Goal: Information Seeking & Learning: Learn about a topic

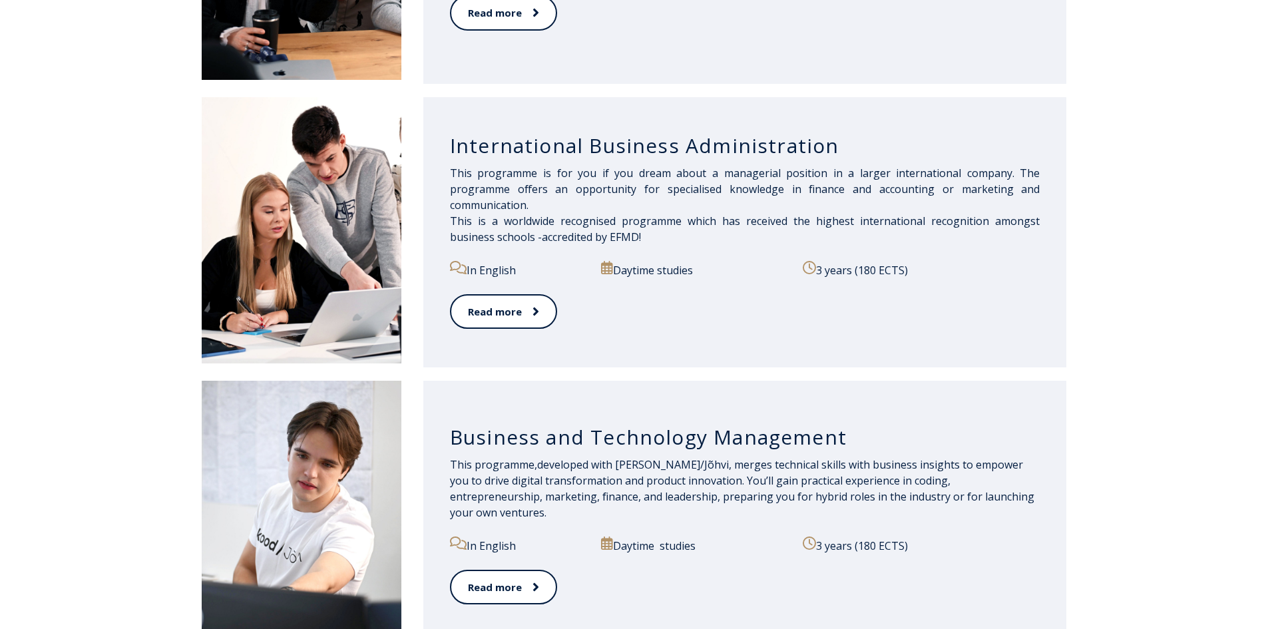
scroll to position [732, 0]
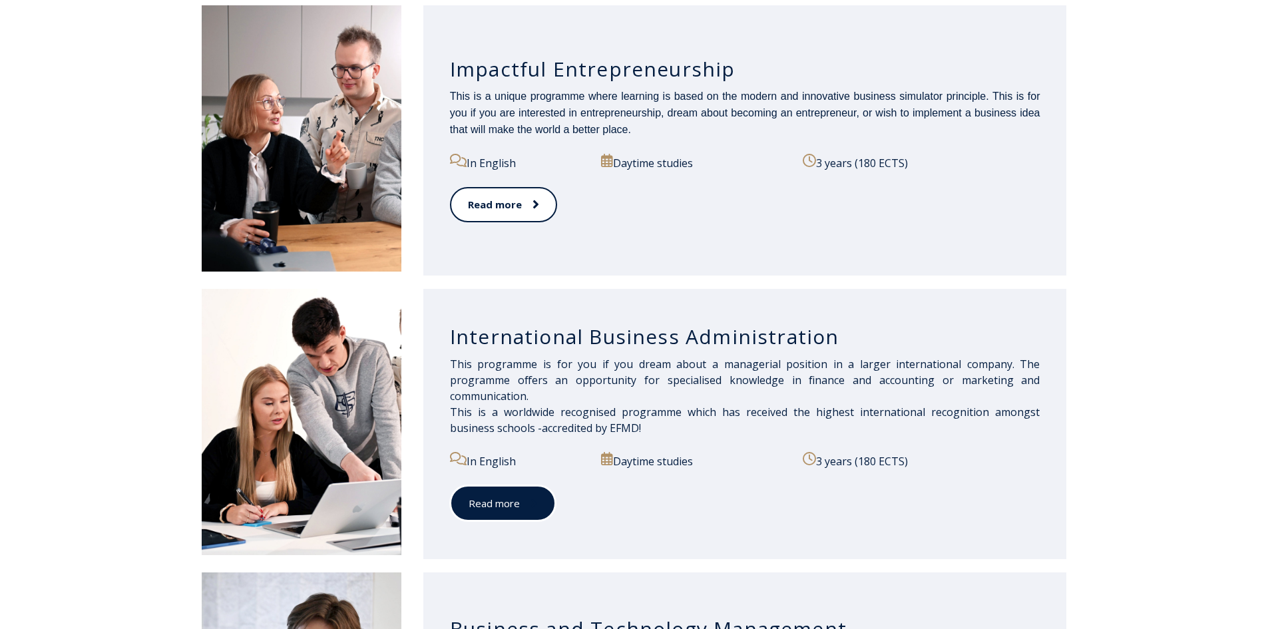
click at [475, 512] on link "Read more" at bounding box center [503, 503] width 106 height 37
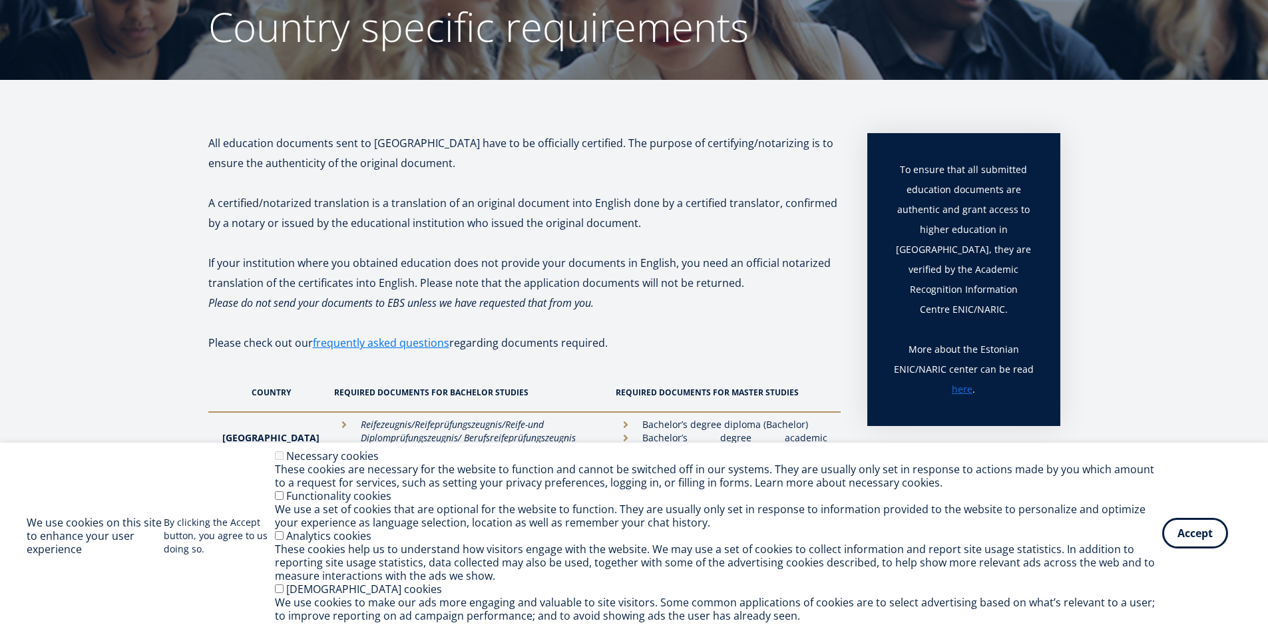
click at [1190, 526] on button "Accept" at bounding box center [1195, 533] width 66 height 31
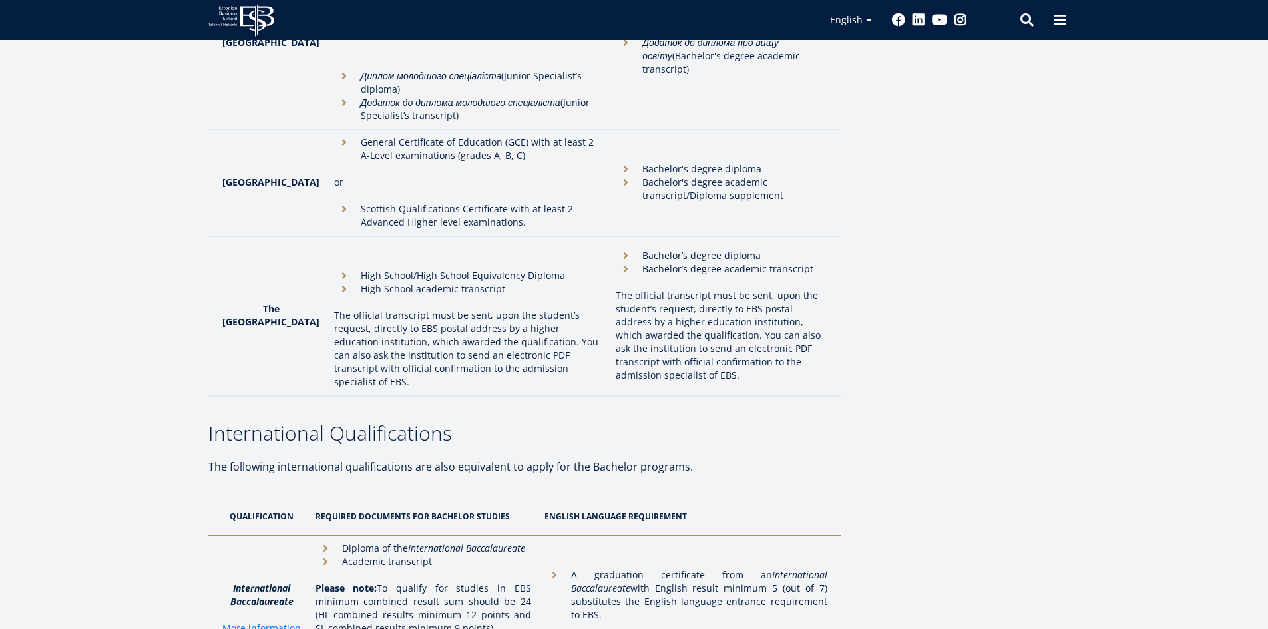
scroll to position [3993, 0]
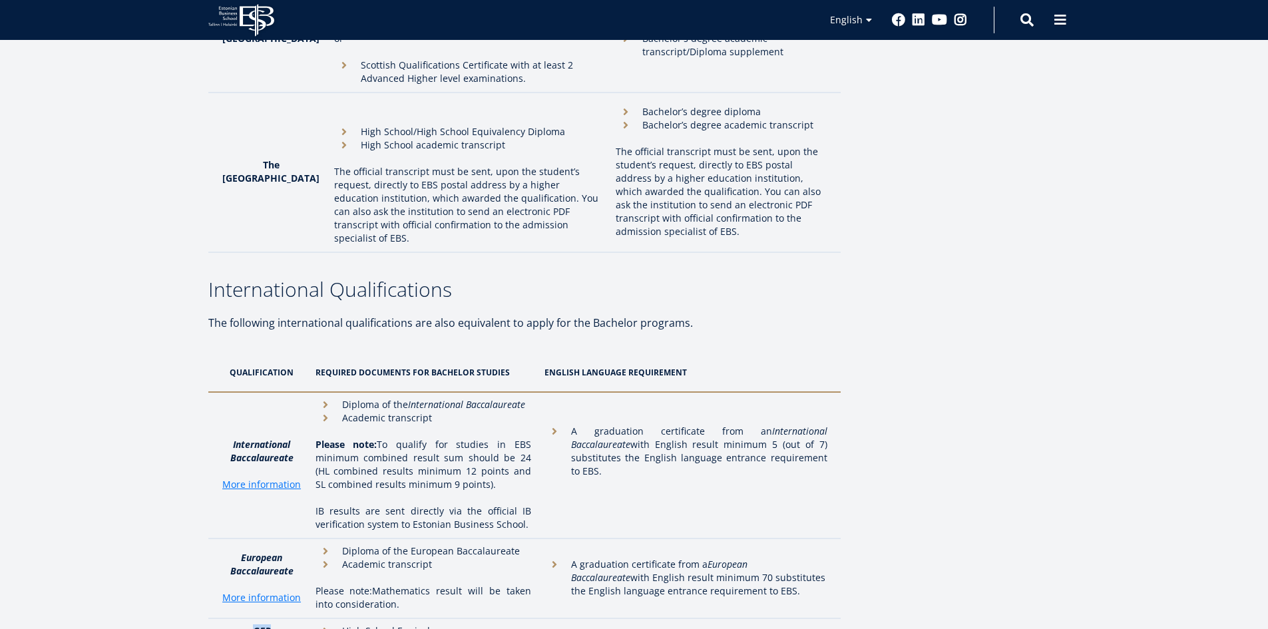
drag, startPoint x: 255, startPoint y: 462, endPoint x: 283, endPoint y: 455, distance: 29.5
click at [283, 624] on p "GED" at bounding box center [262, 630] width 81 height 13
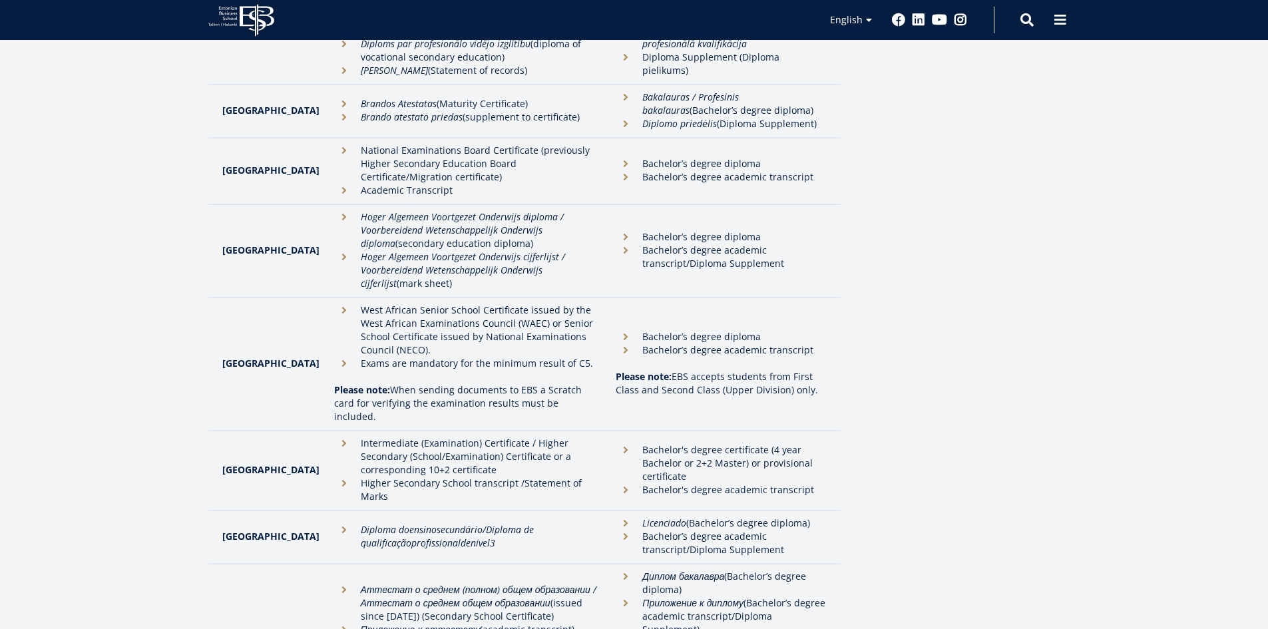
scroll to position [2595, 0]
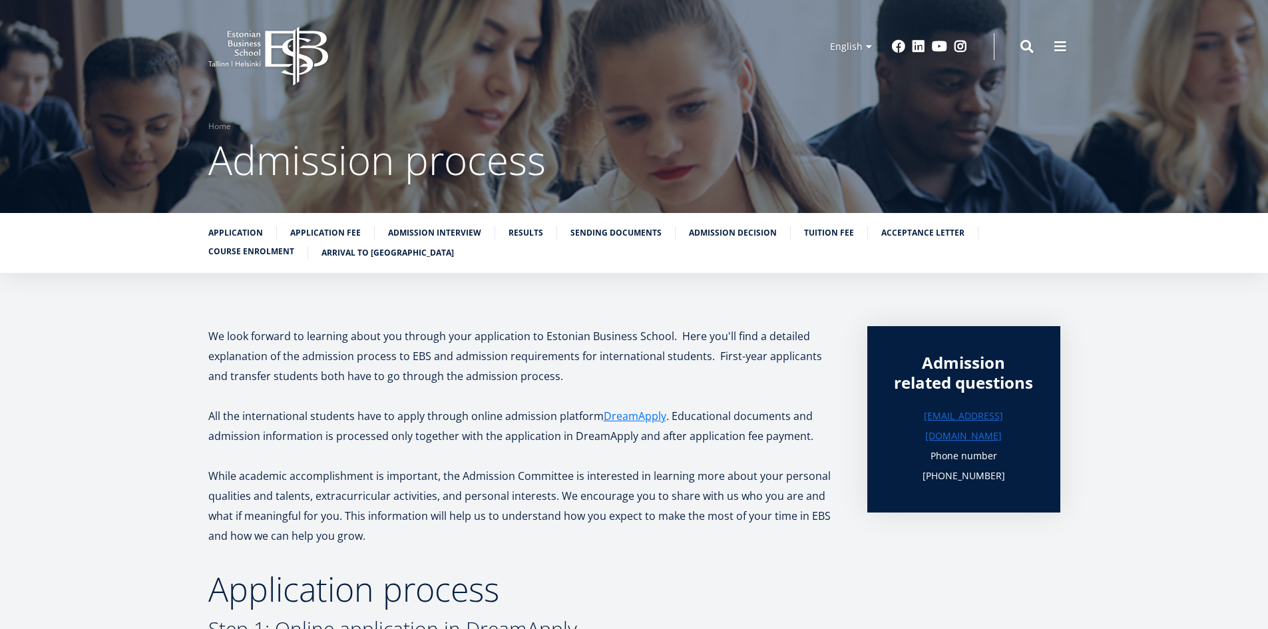
click at [289, 252] on link "Course enrolment" at bounding box center [251, 251] width 86 height 13
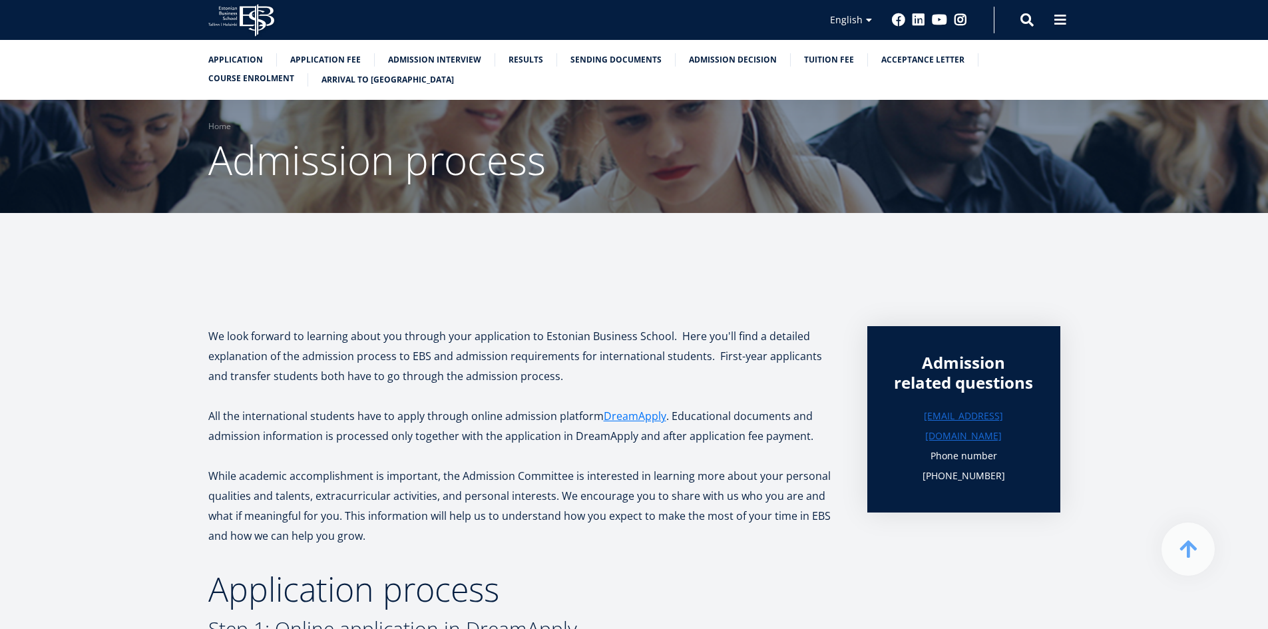
scroll to position [3454, 0]
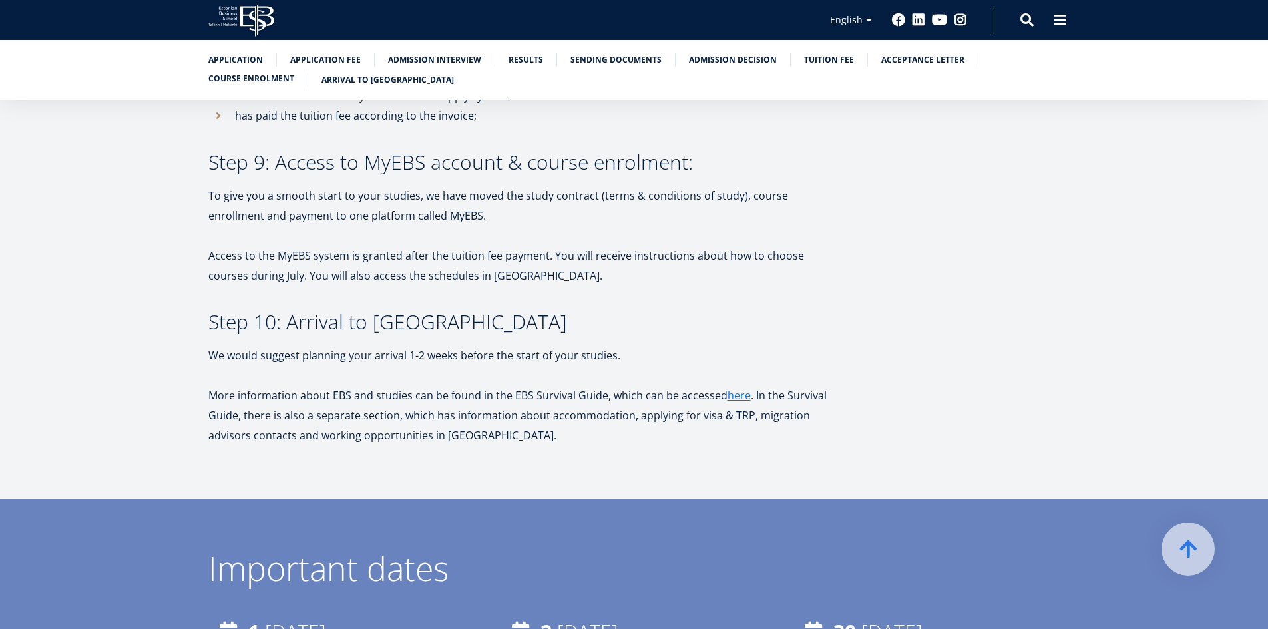
click at [242, 82] on link "Course enrolment" at bounding box center [251, 78] width 86 height 13
click at [243, 82] on link "Course enrolment" at bounding box center [251, 78] width 86 height 13
click at [244, 83] on link "Course enrolment" at bounding box center [251, 78] width 86 height 13
click at [246, 81] on link "Course enrolment" at bounding box center [251, 78] width 86 height 13
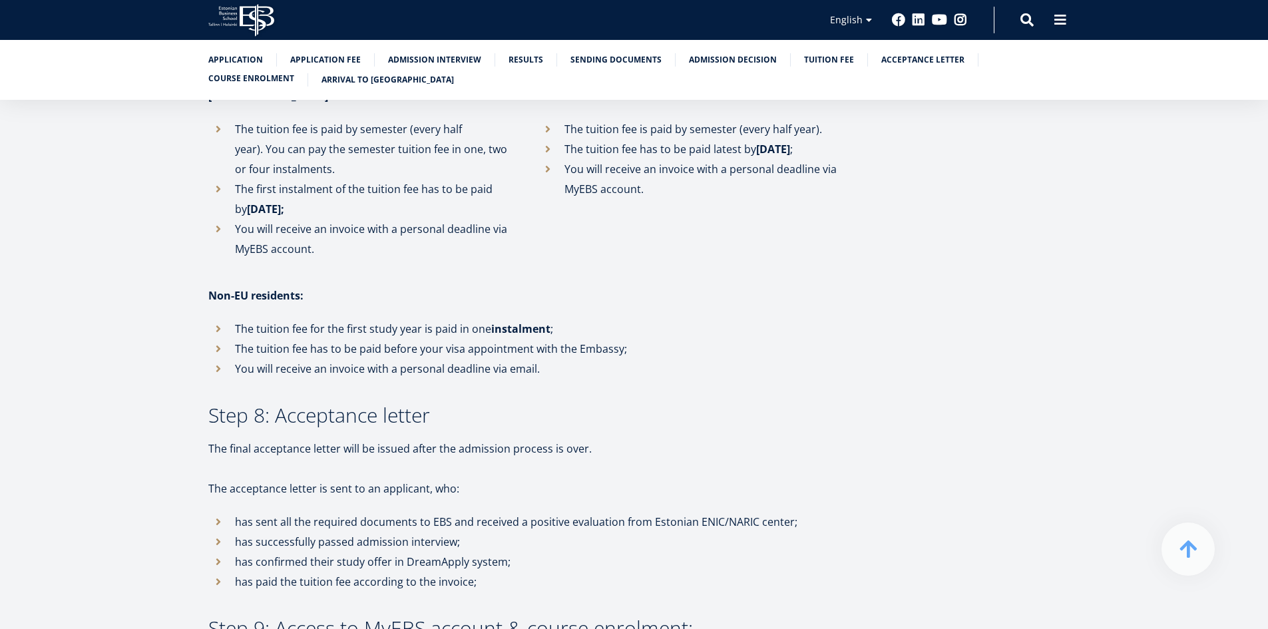
click at [278, 79] on link "Course enrolment" at bounding box center [251, 78] width 86 height 13
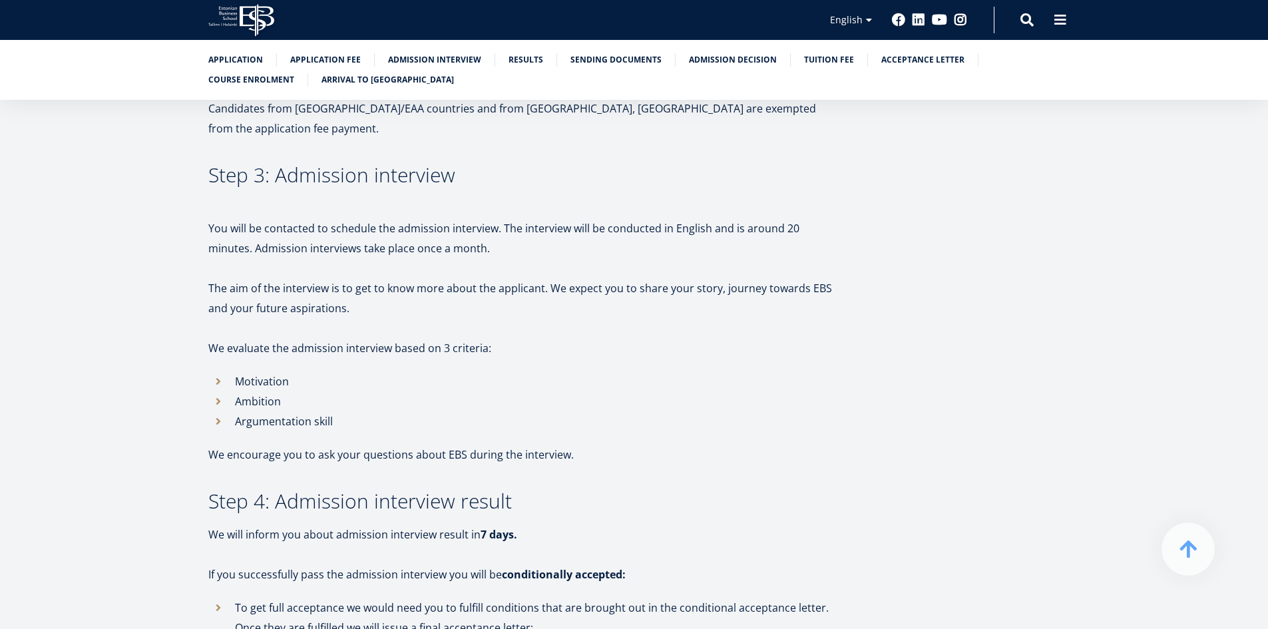
scroll to position [1258, 0]
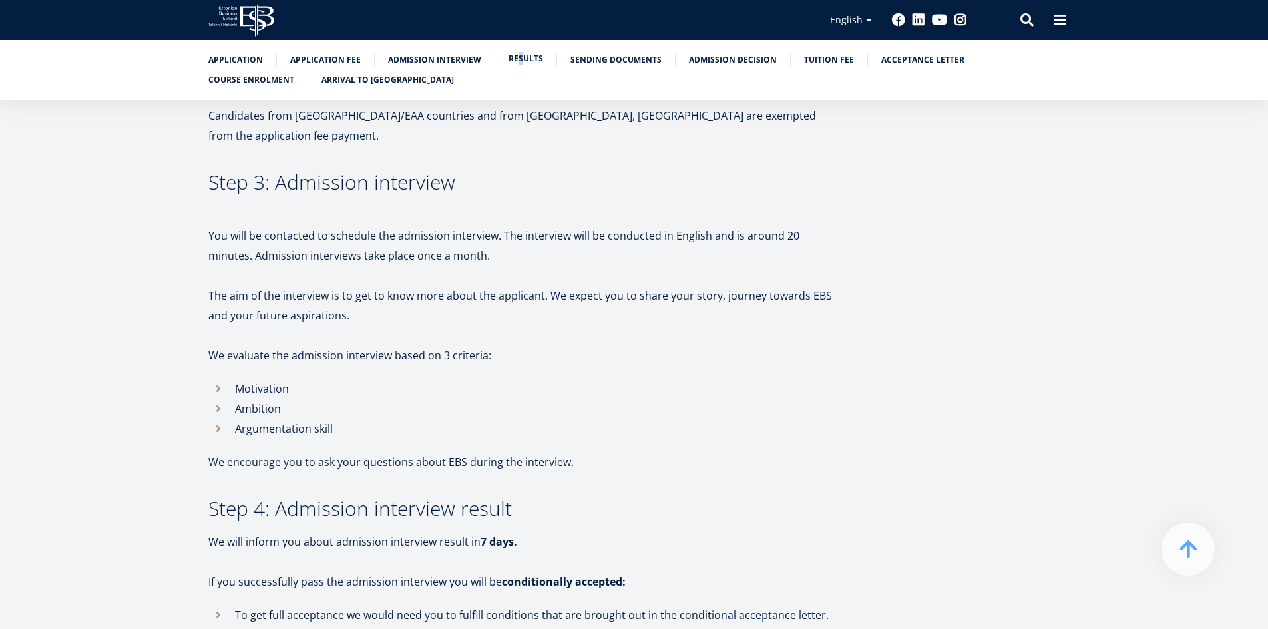
drag, startPoint x: 512, startPoint y: 71, endPoint x: 525, endPoint y: 61, distance: 15.7
click at [518, 72] on ul "Application Application fee Admission interview Results Sending documents Admis…" at bounding box center [627, 73] width 865 height 40
click at [531, 55] on link "Results" at bounding box center [525, 58] width 35 height 13
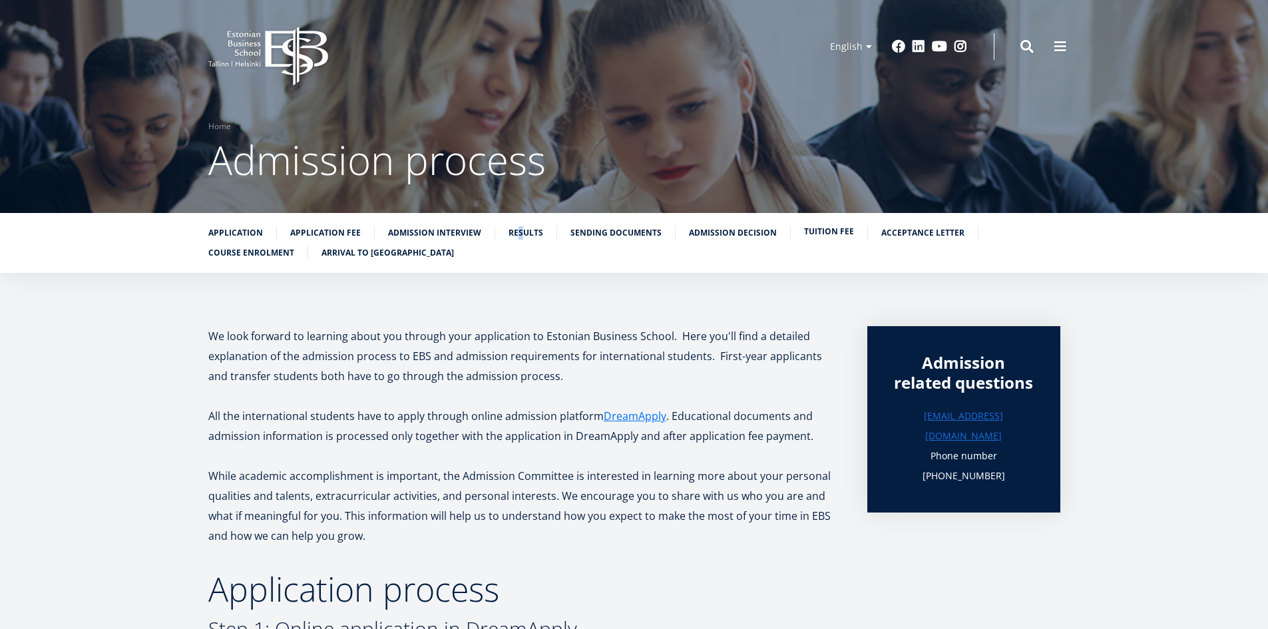
click at [811, 227] on link "Tuition fee" at bounding box center [829, 231] width 50 height 13
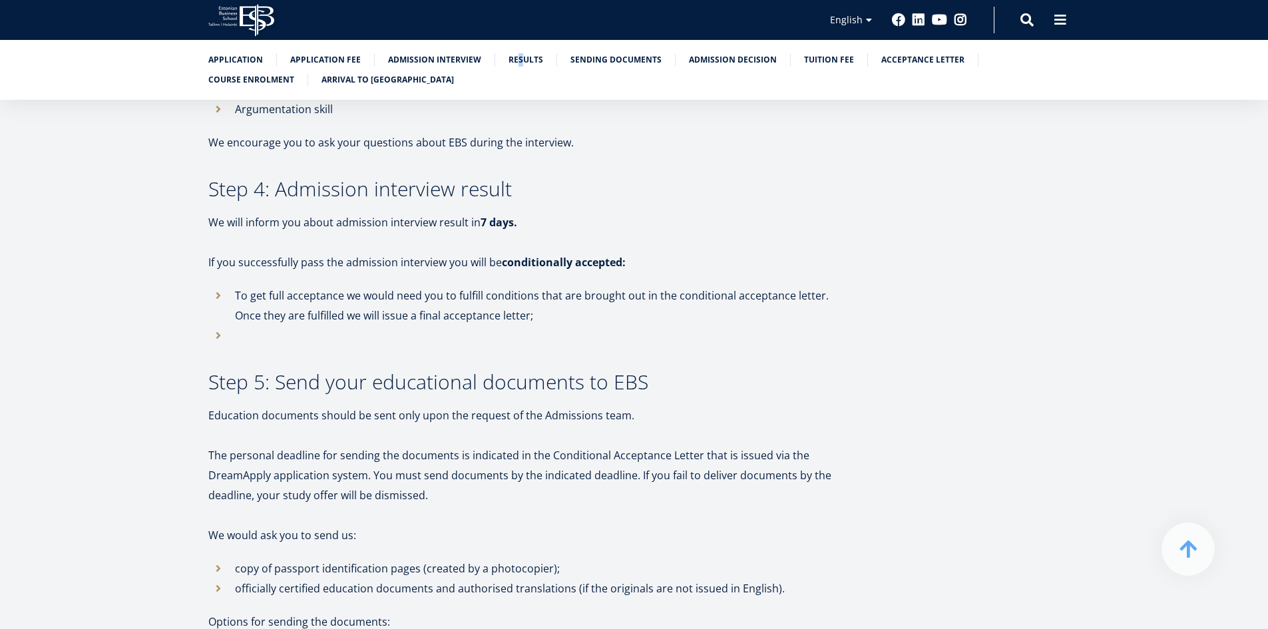
scroll to position [1258, 0]
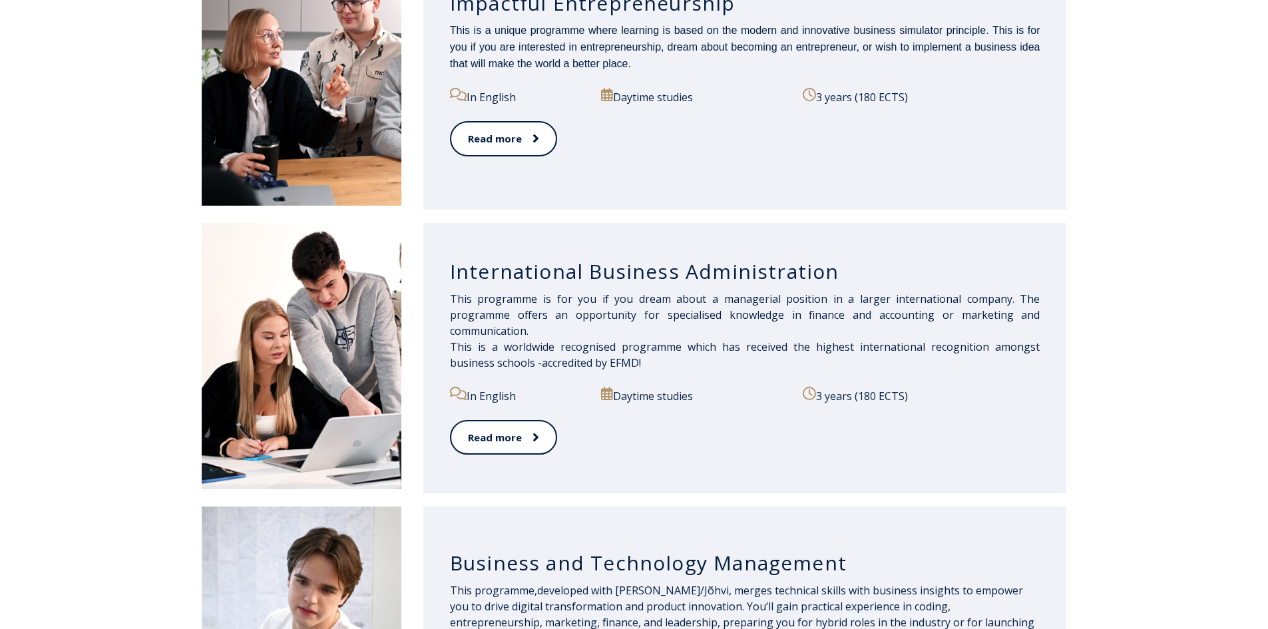
scroll to position [799, 0]
click at [512, 442] on link "Read more" at bounding box center [503, 437] width 106 height 37
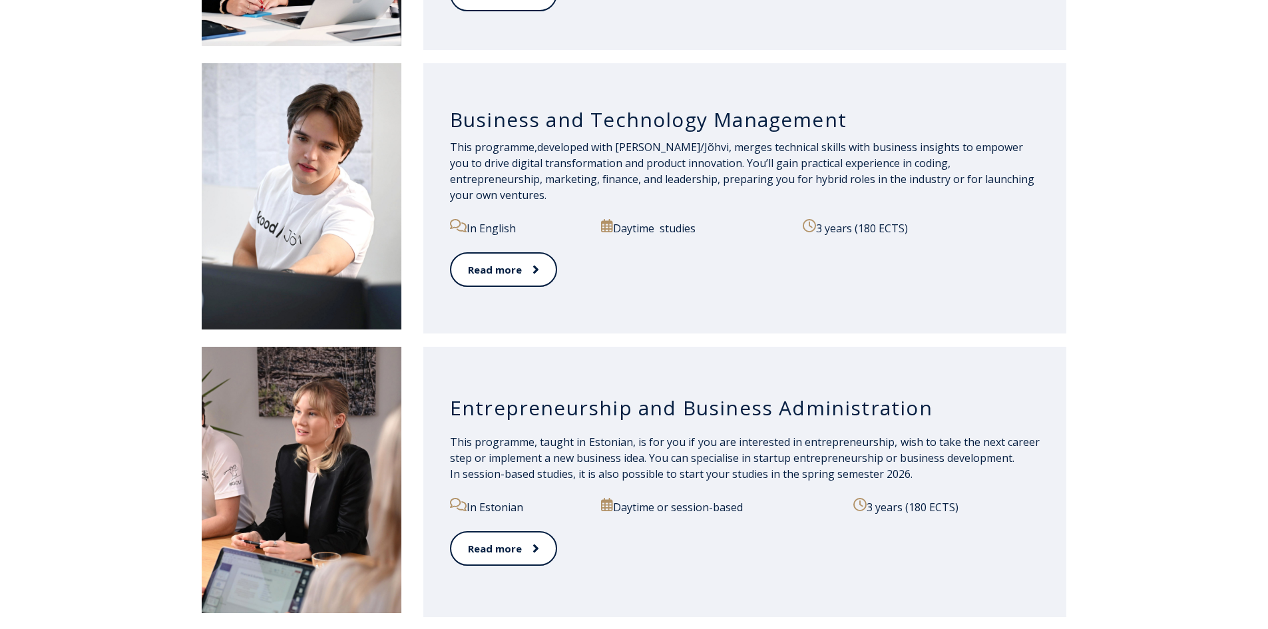
scroll to position [1264, 0]
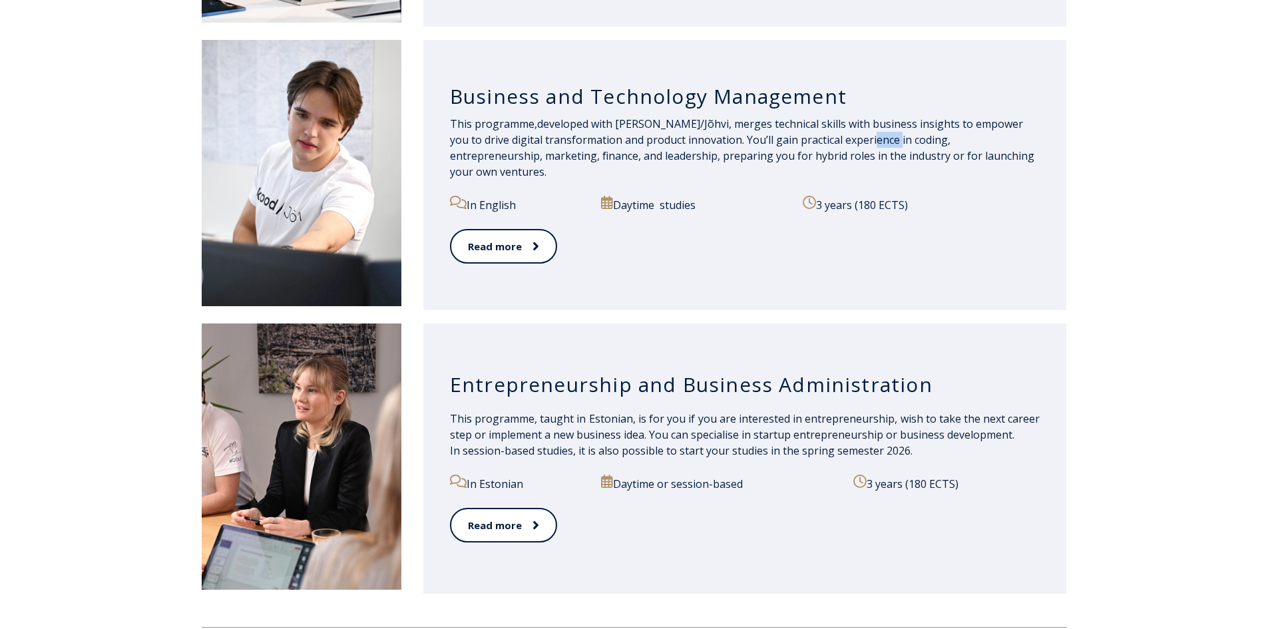
drag, startPoint x: 855, startPoint y: 150, endPoint x: 882, endPoint y: 153, distance: 27.4
click at [882, 153] on p "This programme, developed with kood/[PERSON_NAME], merges technical skills with…" at bounding box center [745, 148] width 590 height 64
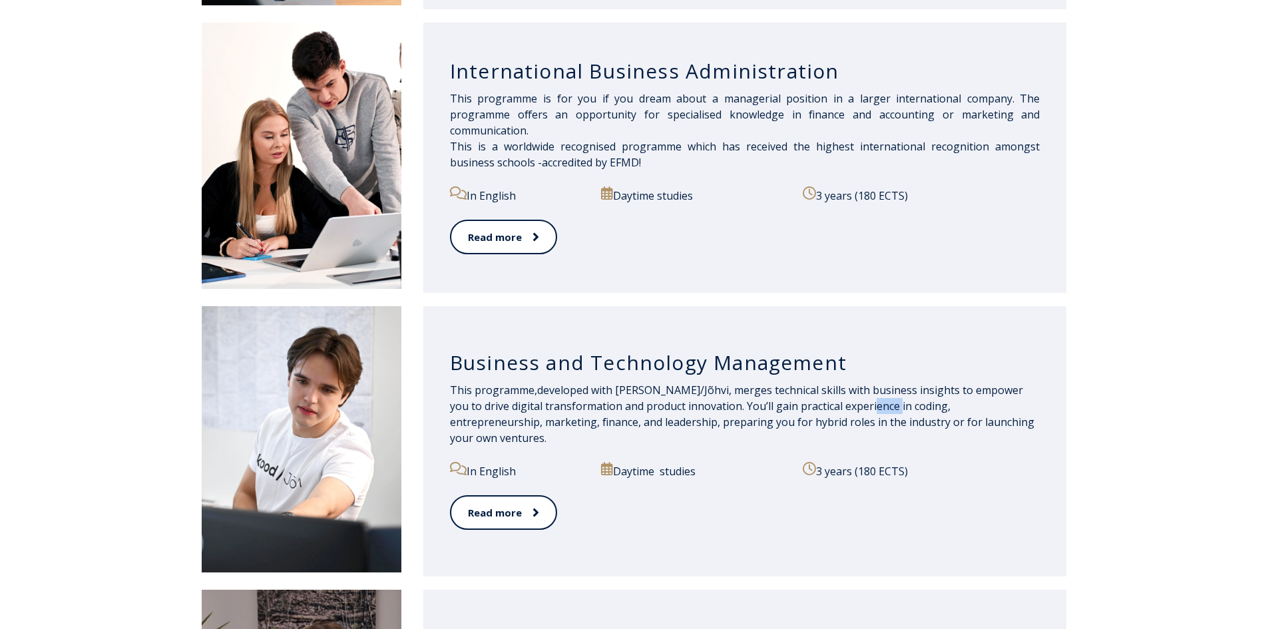
scroll to position [932, 0]
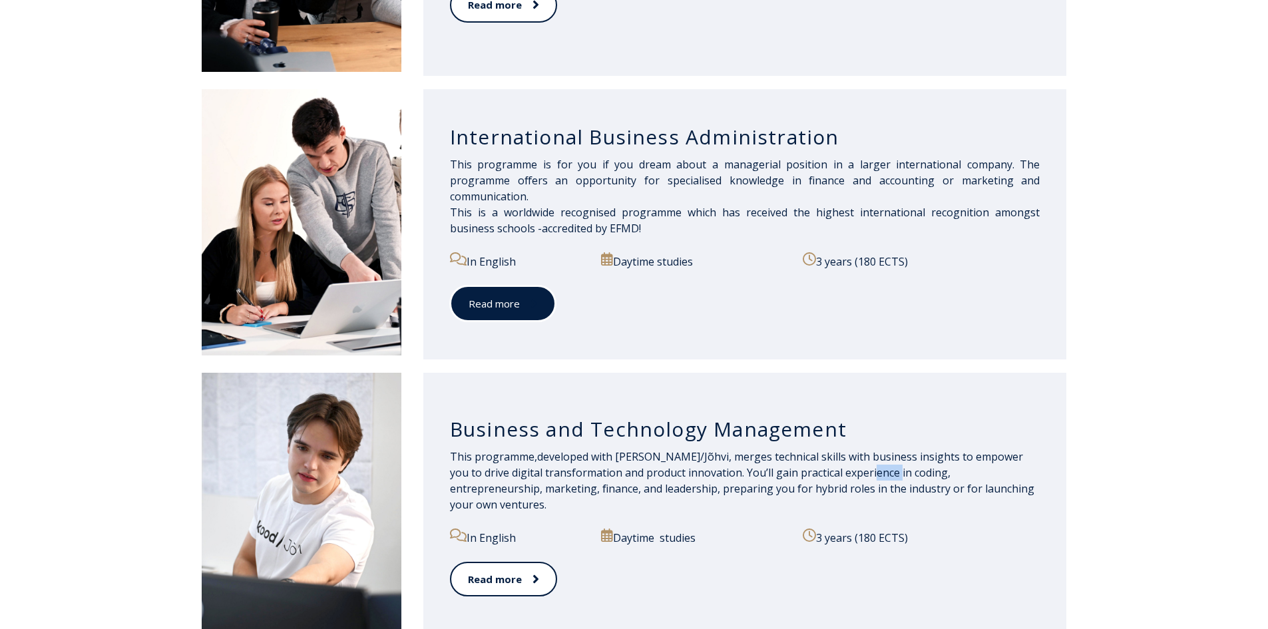
click at [524, 313] on link "Read more" at bounding box center [503, 303] width 106 height 37
